Goal: Transaction & Acquisition: Purchase product/service

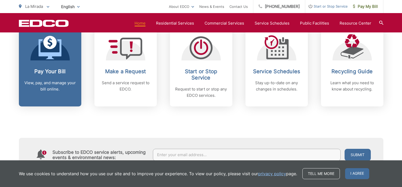
scroll to position [234, 0]
click at [41, 61] on link "Pay Your Bill View, pay, and manage your bill online." at bounding box center [50, 66] width 62 height 80
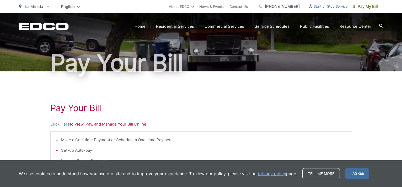
scroll to position [36, 0]
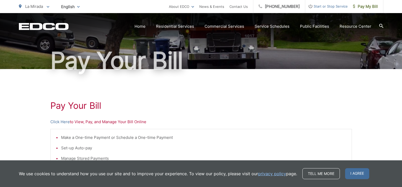
click at [240, 105] on h1 "Pay Your Bill" at bounding box center [200, 106] width 301 height 10
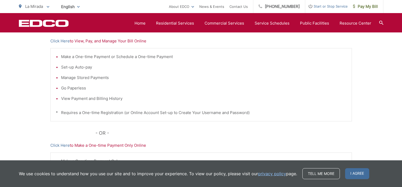
scroll to position [110, 0]
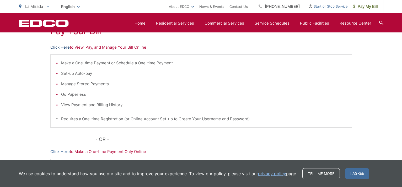
click at [64, 47] on link "Click Here" at bounding box center [59, 47] width 19 height 6
